Goal: Transaction & Acquisition: Purchase product/service

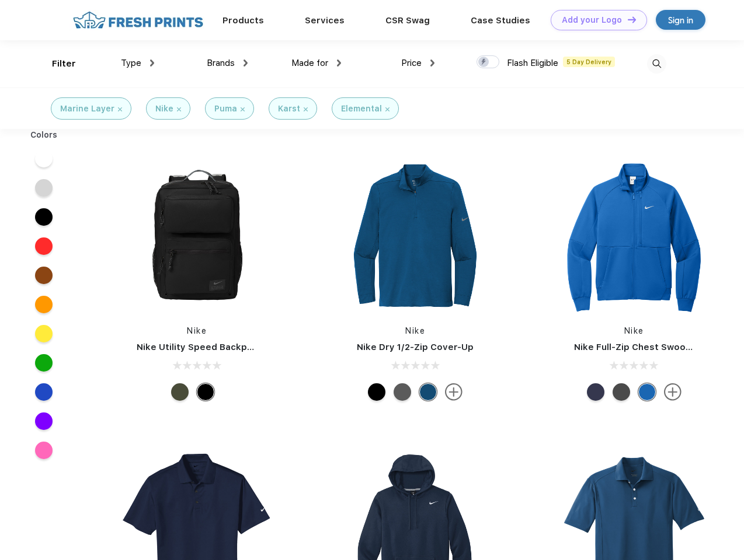
scroll to position [1, 0]
click at [594, 20] on link "Add your Logo Design Tool" at bounding box center [598, 20] width 96 height 20
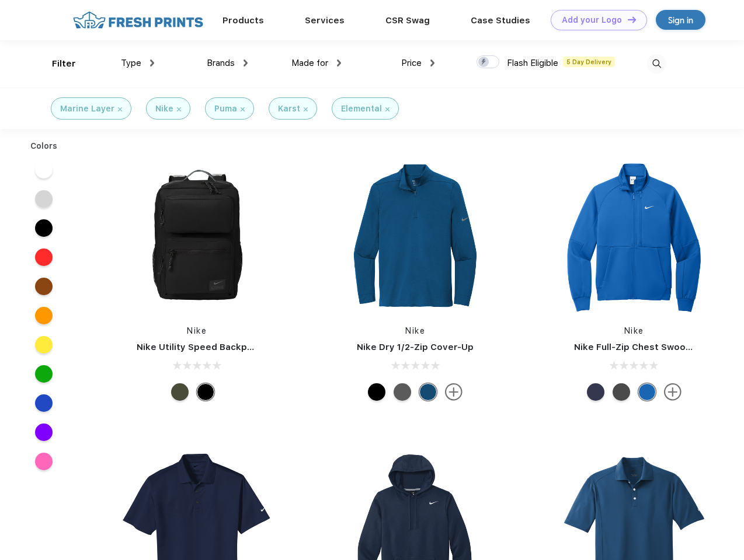
click at [0, 0] on div "Design Tool" at bounding box center [0, 0] width 0 height 0
click at [626, 19] on link "Add your Logo Design Tool" at bounding box center [598, 20] width 96 height 20
click at [56, 64] on div "Filter" at bounding box center [64, 63] width 24 height 13
click at [138, 63] on span "Type" at bounding box center [131, 63] width 20 height 11
click at [227, 63] on span "Brands" at bounding box center [221, 63] width 28 height 11
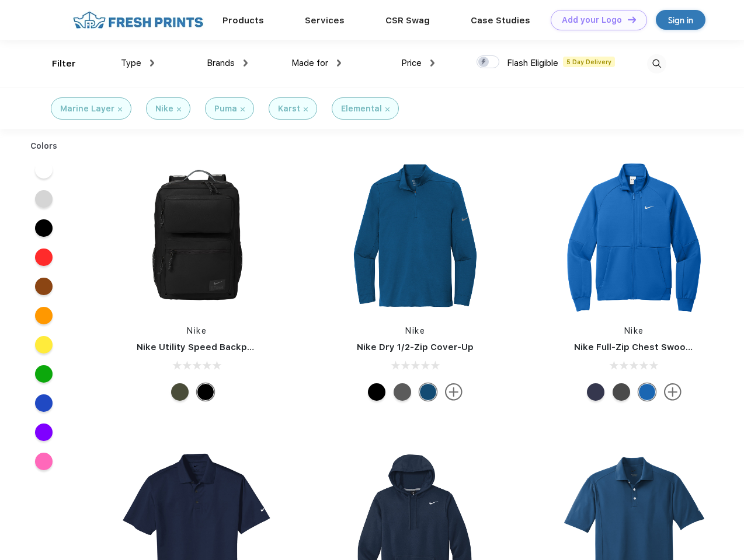
click at [316, 63] on span "Made for" at bounding box center [309, 63] width 37 height 11
click at [418, 63] on span "Price" at bounding box center [411, 63] width 20 height 11
click at [488, 62] on div at bounding box center [487, 61] width 23 height 13
click at [484, 62] on input "checkbox" at bounding box center [480, 59] width 8 height 8
click at [656, 64] on img at bounding box center [656, 63] width 19 height 19
